Goal: Task Accomplishment & Management: Manage account settings

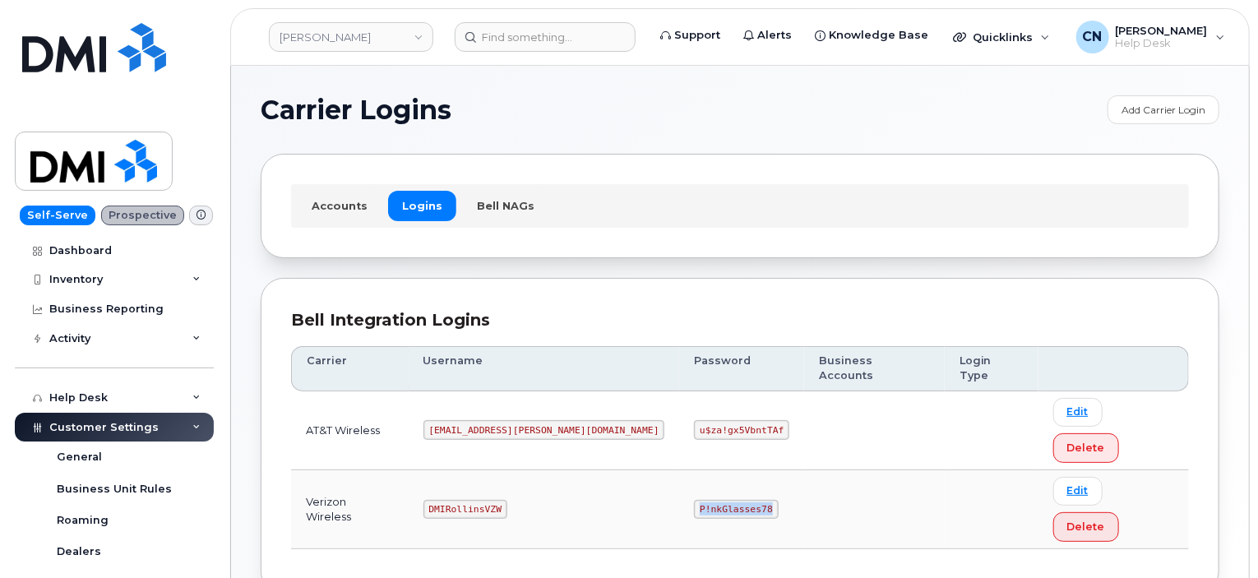
drag, startPoint x: 614, startPoint y: 436, endPoint x: 724, endPoint y: 435, distance: 110.2
click at [721, 470] on td "P!nkGlasses78" at bounding box center [741, 509] width 125 height 79
copy code "P!nkGlasses78"
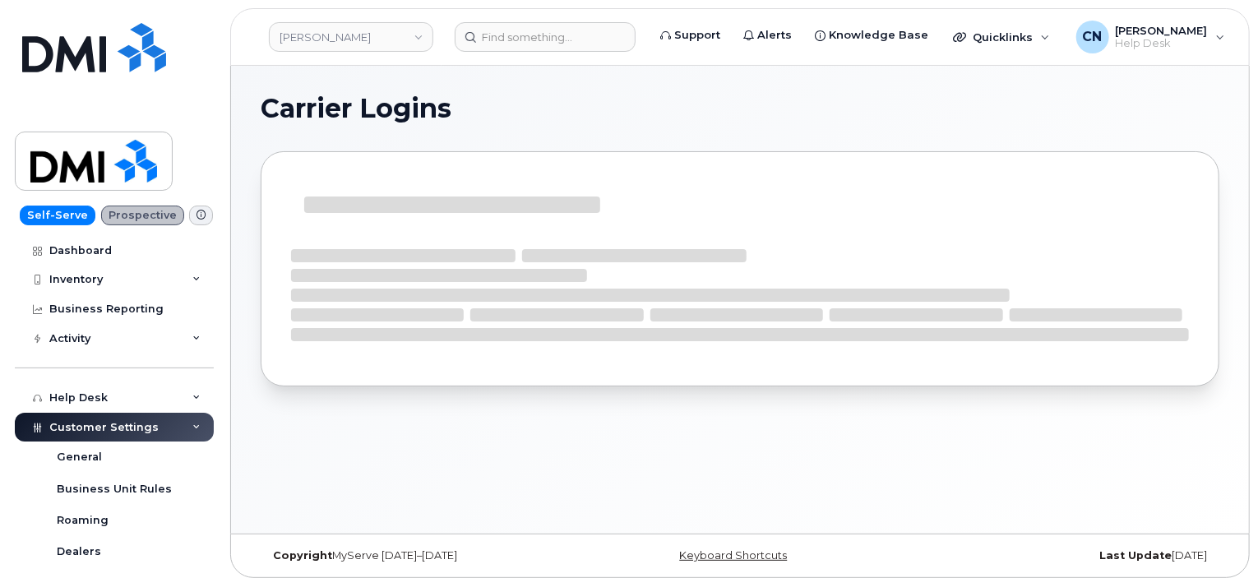
scroll to position [7, 0]
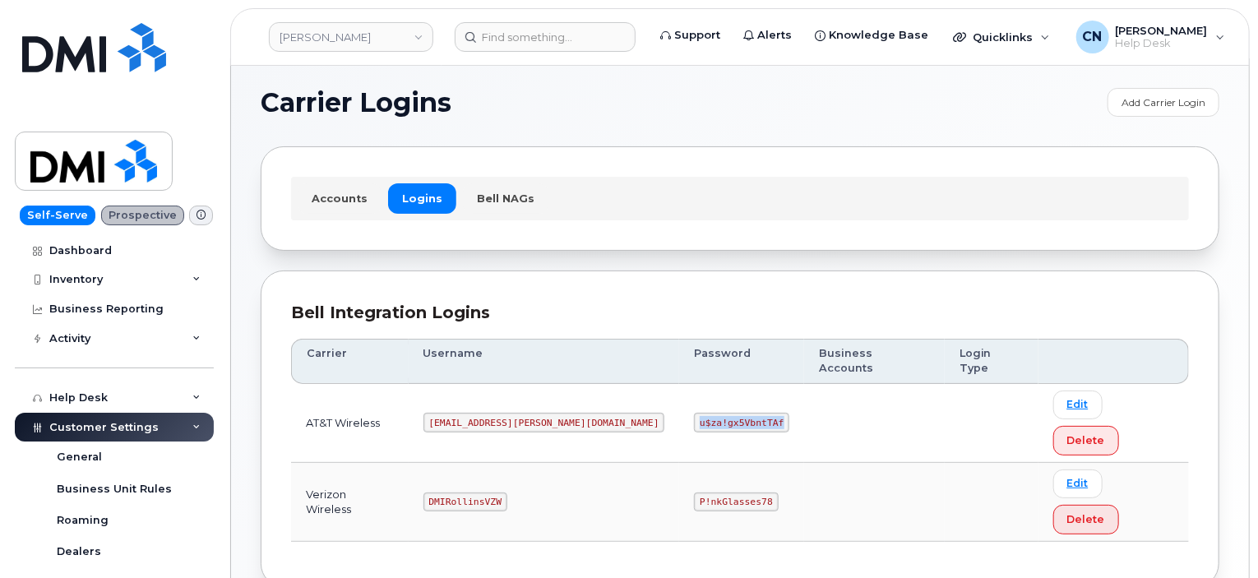
drag, startPoint x: 622, startPoint y: 390, endPoint x: 756, endPoint y: 387, distance: 134.9
click at [737, 386] on td "u$za!gx5VbntTAf" at bounding box center [741, 423] width 125 height 79
copy code "u$za!gx5VbntTAf"
